Goal: Information Seeking & Learning: Check status

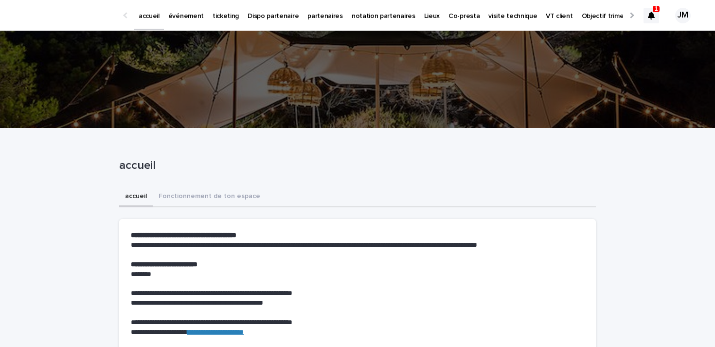
click at [648, 9] on div at bounding box center [651, 16] width 16 height 16
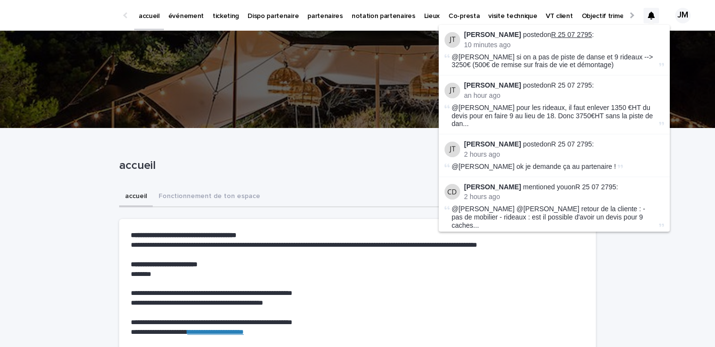
click at [551, 33] on link "R 25 07 2795" at bounding box center [571, 35] width 41 height 8
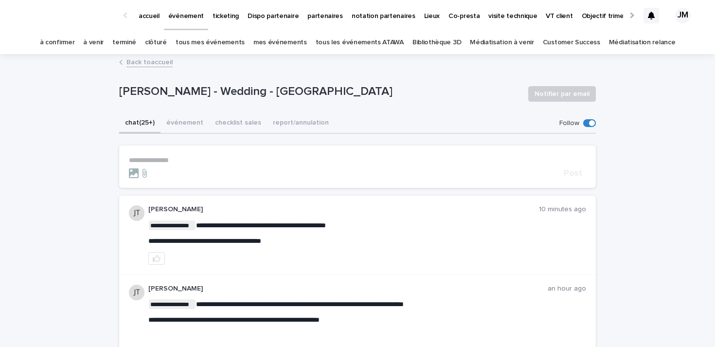
click at [221, 15] on p "ticketing" at bounding box center [225, 10] width 26 height 20
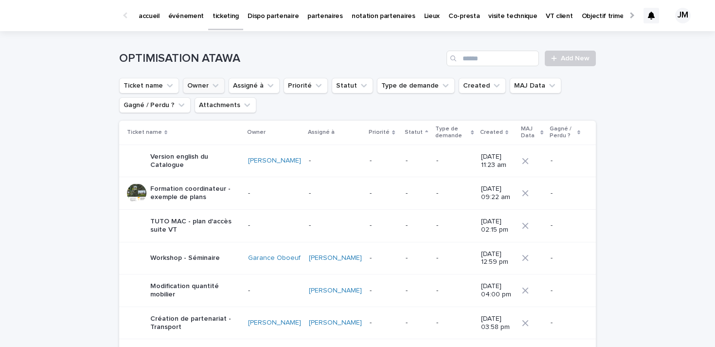
click at [211, 87] on icon "Owner" at bounding box center [215, 86] width 10 height 10
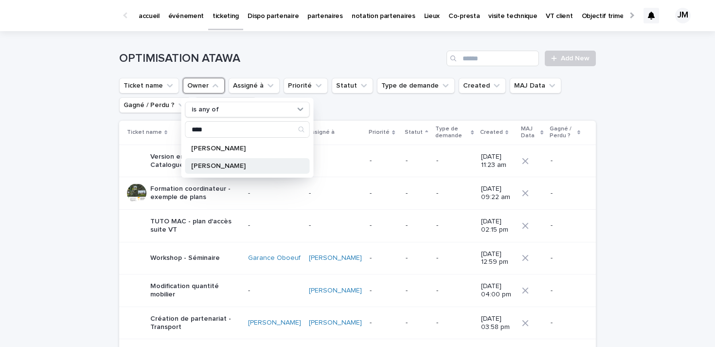
type input "****"
click at [219, 167] on p "[PERSON_NAME]" at bounding box center [242, 165] width 103 height 7
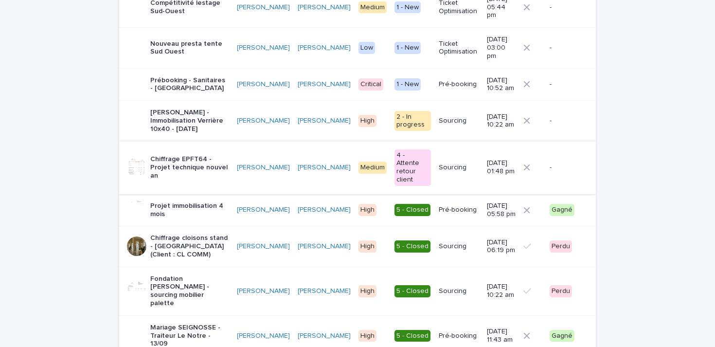
scroll to position [237, 0]
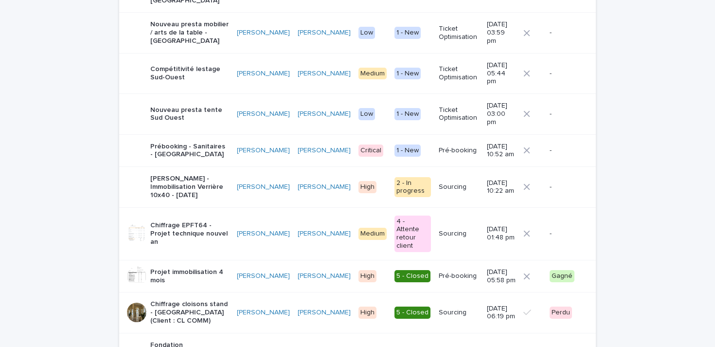
click at [179, 142] on p "Prébooking - Sanitaires - [GEOGRAPHIC_DATA]" at bounding box center [189, 150] width 79 height 17
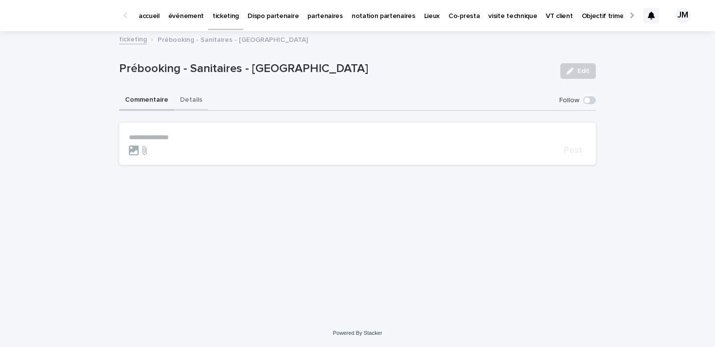
click at [185, 99] on button "Details" at bounding box center [191, 100] width 34 height 20
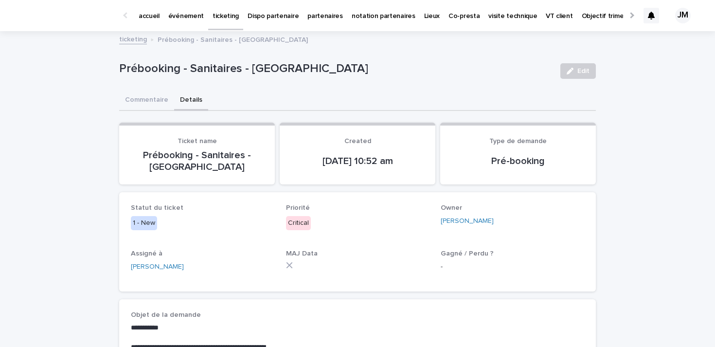
click at [119, 17] on div at bounding box center [127, 15] width 16 height 30
click at [125, 19] on div at bounding box center [127, 15] width 16 height 30
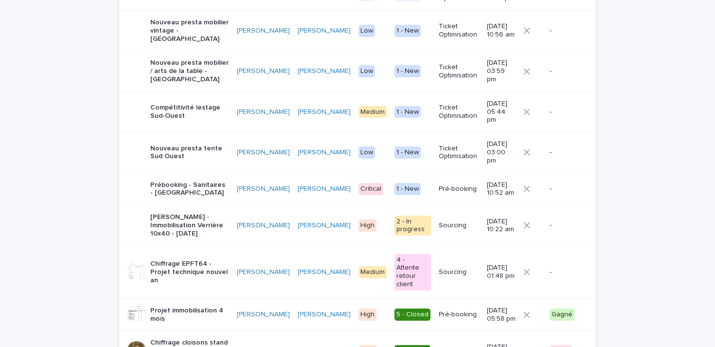
scroll to position [199, 0]
click at [181, 212] on p "[PERSON_NAME] - Immobilisation Verrière 10x40 - [DATE]" at bounding box center [189, 224] width 79 height 24
